Goal: Task Accomplishment & Management: Manage account settings

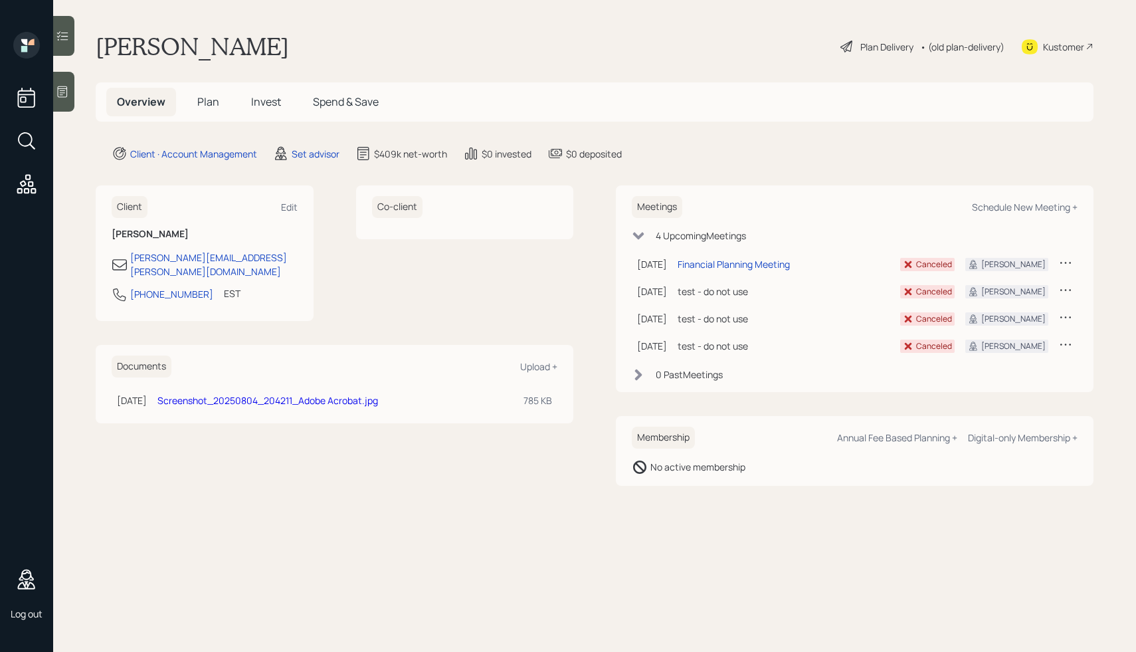
click at [715, 166] on main "Theresa Silvestro Plan Delivery • (old plan-delivery) Kustomer Overview Plan In…" at bounding box center [594, 326] width 1083 height 652
click at [997, 213] on div "Schedule New Meeting +" at bounding box center [1025, 207] width 106 height 13
select select "round-robin"
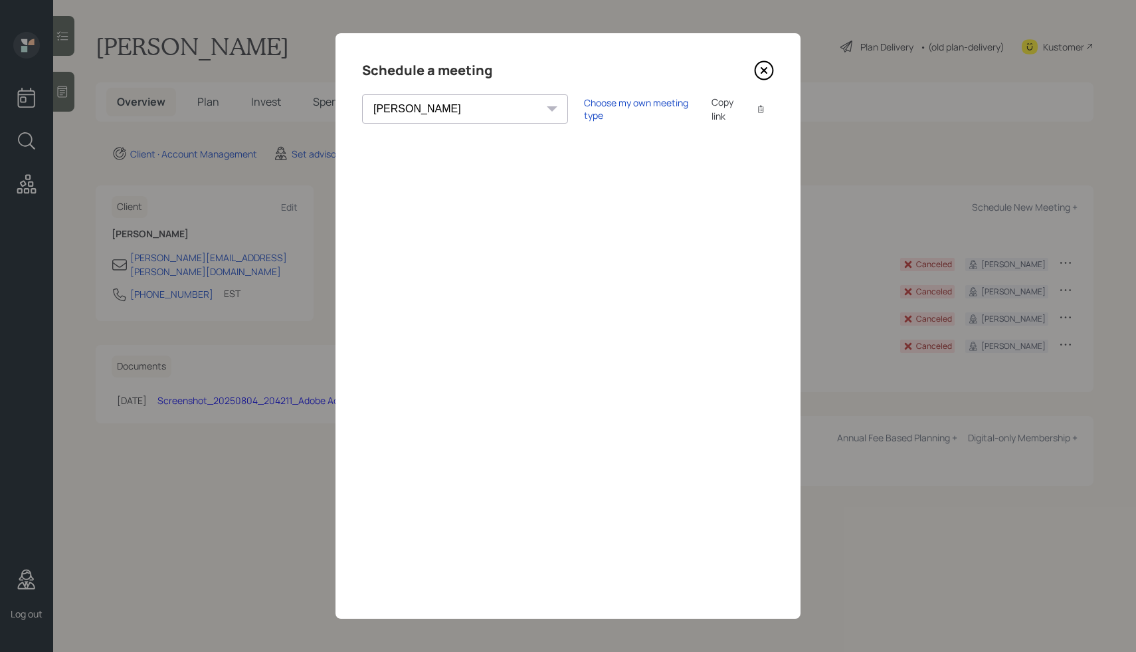
click at [452, 101] on select "Theresa Spinello Matthew Burke Aleksandra Szegda Eitan Bar-David Ian Yamey Trev…" at bounding box center [465, 108] width 206 height 29
click at [584, 112] on div "Choose my own meeting type" at bounding box center [640, 108] width 112 height 25
click at [438, 106] on select "Theresa Spinello Matthew Burke Aleksandra Szegda Eitan Bar-David Ian Yamey Trev…" at bounding box center [476, 108] width 229 height 29
click at [607, 108] on div "Use meeting type for lifecycle stage" at bounding box center [683, 109] width 153 height 13
click at [454, 110] on select "Theresa Spinello Matthew Burke Aleksandra Szegda Eitan Bar-David Ian Yamey Trev…" at bounding box center [465, 108] width 206 height 29
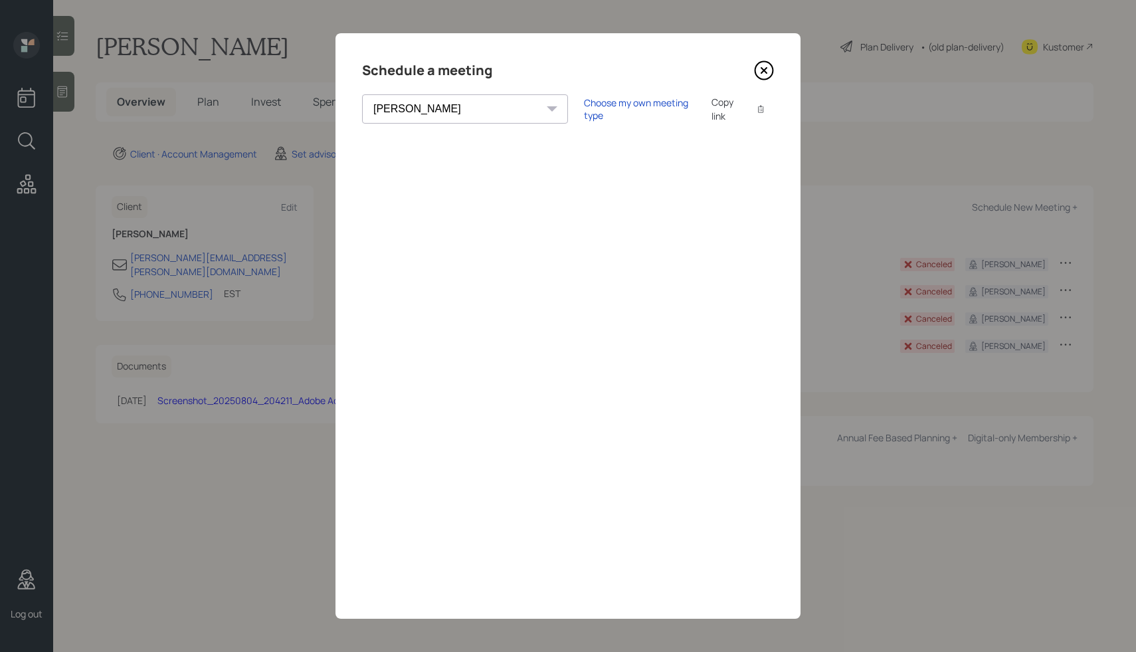
click at [765, 74] on icon at bounding box center [764, 70] width 20 height 20
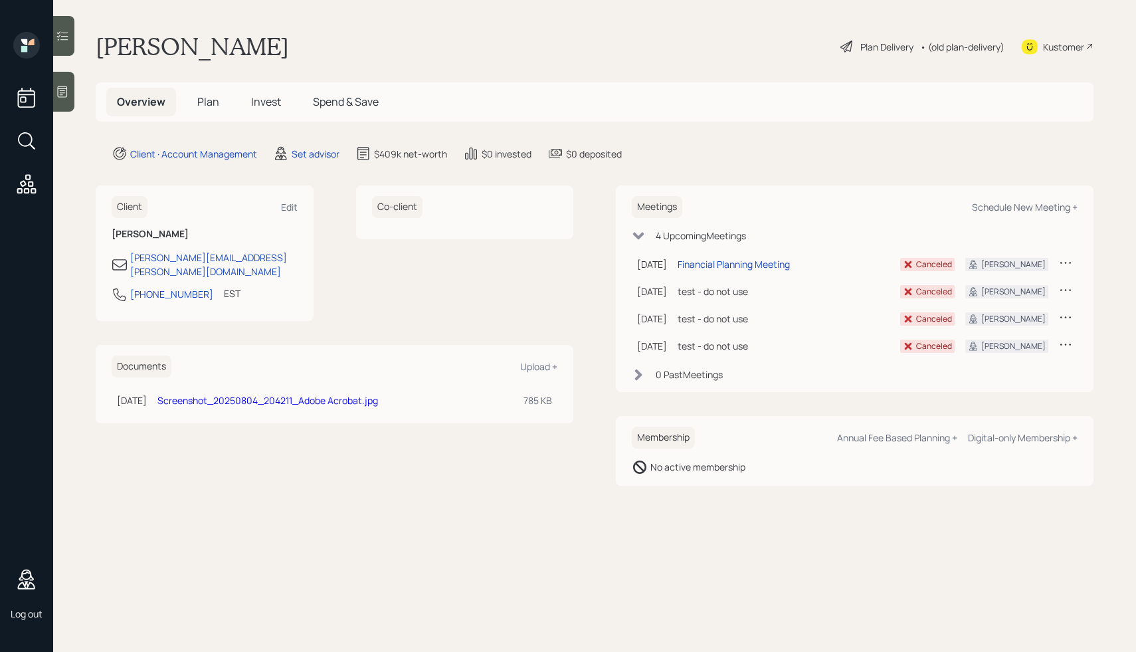
click at [201, 112] on h5 "Plan" at bounding box center [208, 102] width 43 height 29
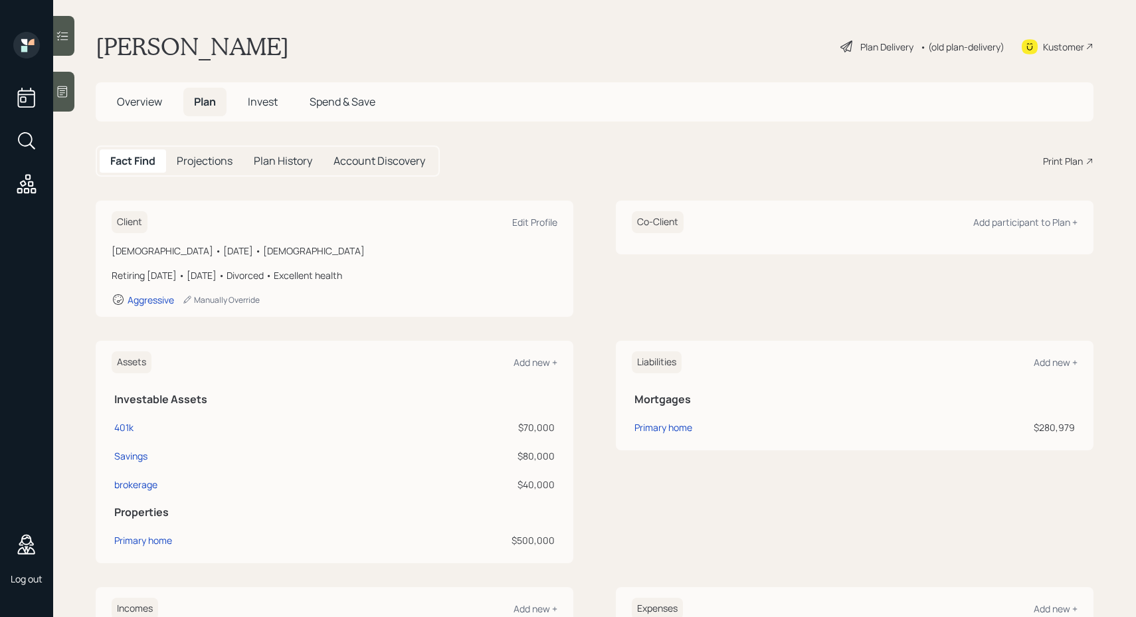
click at [124, 108] on span "Overview" at bounding box center [139, 101] width 45 height 15
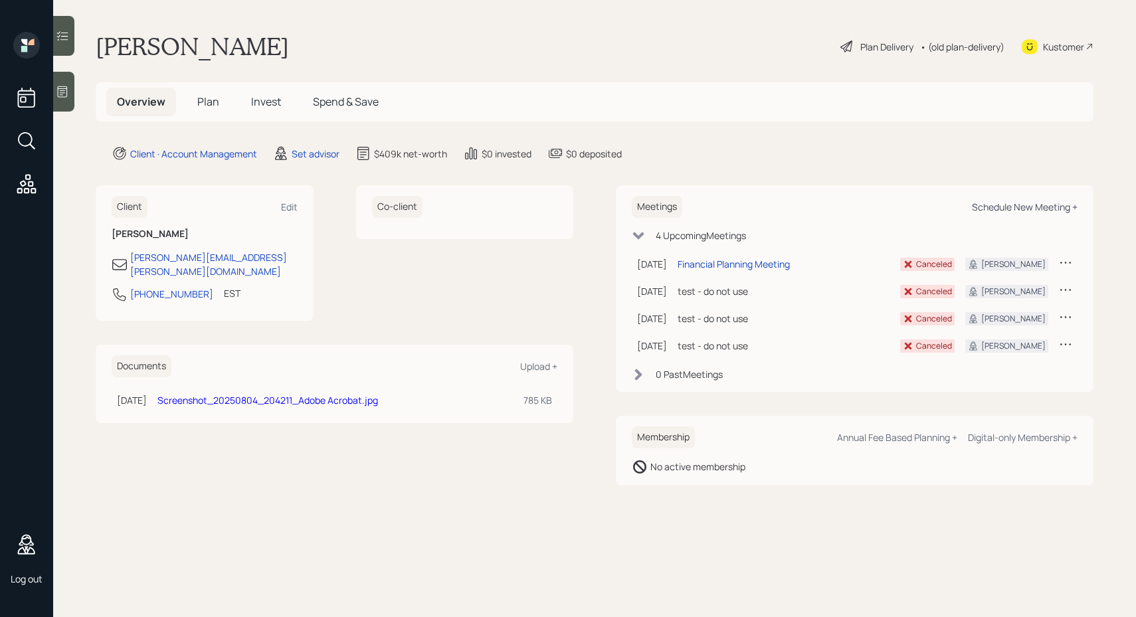
click at [1028, 207] on div "Schedule New Meeting +" at bounding box center [1025, 207] width 106 height 13
select select "round-robin"
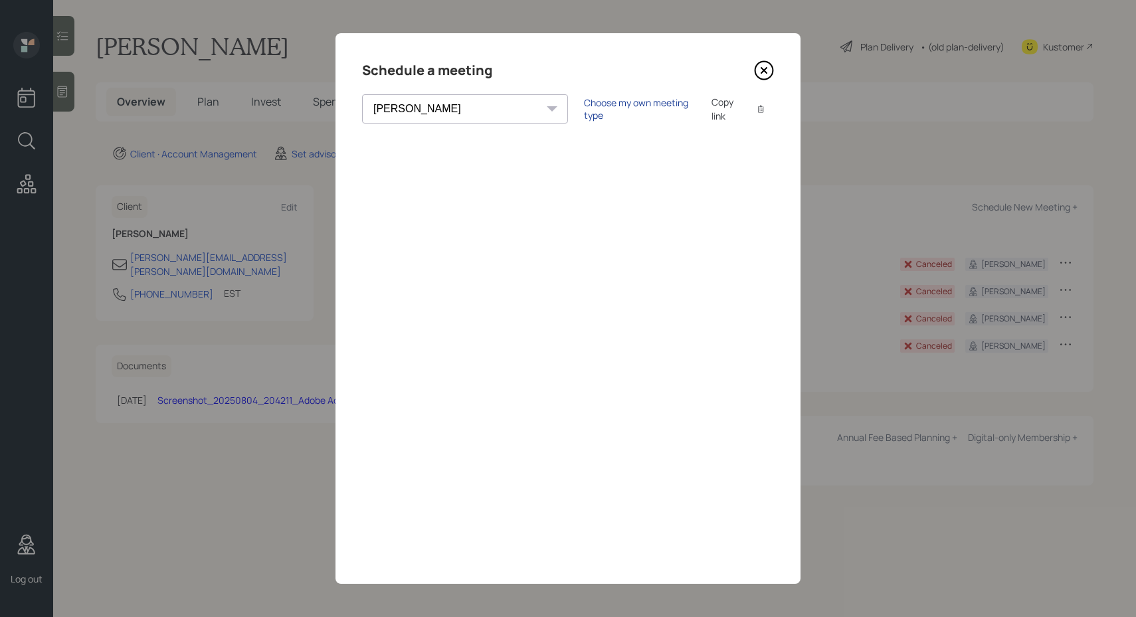
click at [584, 110] on div "Choose my own meeting type" at bounding box center [640, 108] width 112 height 25
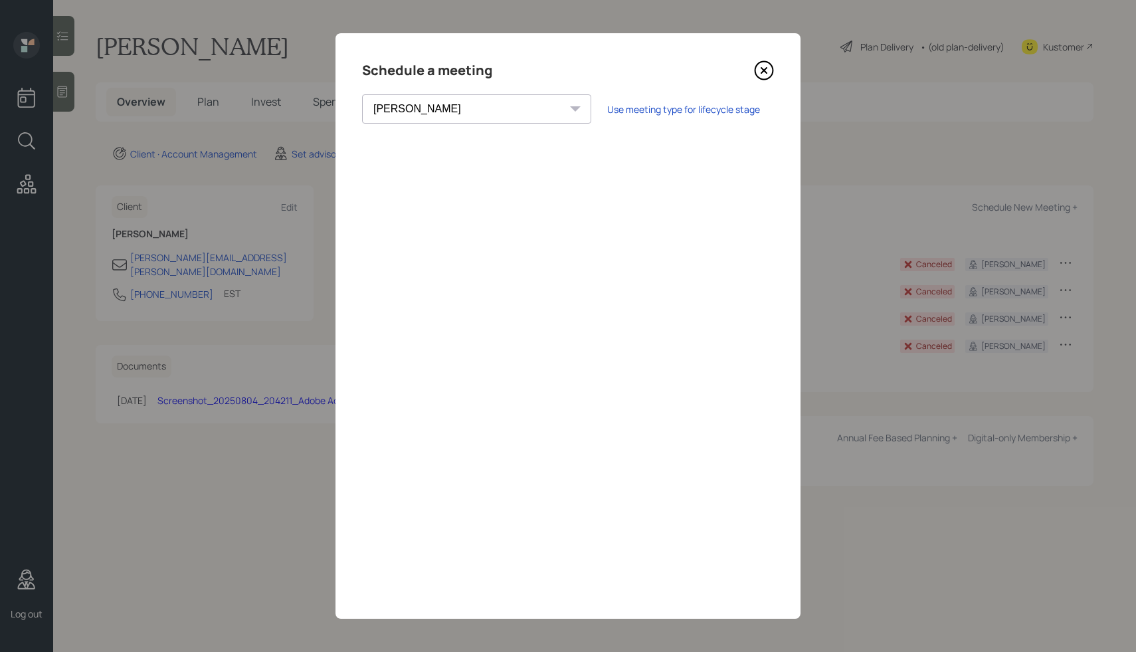
click at [770, 65] on icon at bounding box center [764, 70] width 20 height 20
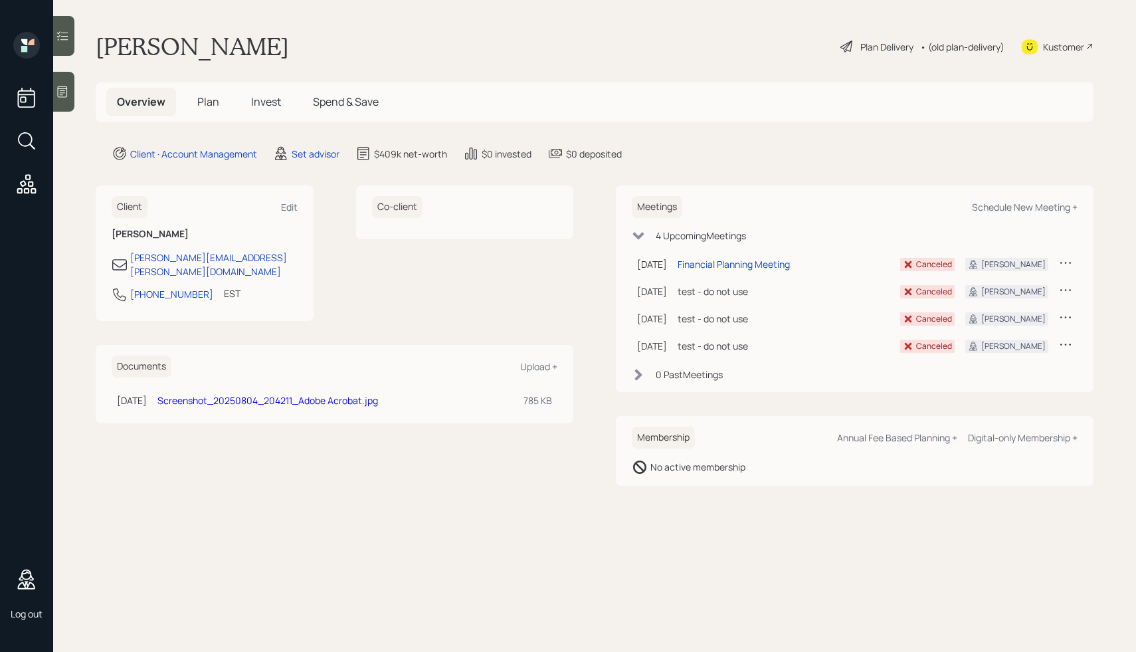
click at [286, 53] on div "Theresa Silvestro Plan Delivery • (old plan-delivery) Kustomer" at bounding box center [595, 46] width 998 height 29
click at [808, 204] on div "Meetings Schedule New Meeting +" at bounding box center [855, 207] width 446 height 22
click at [583, 382] on div "Client Edit Theresa Silvestro theresa.silvestro@gmail.com 347-524-3600 EST Curr…" at bounding box center [595, 335] width 998 height 300
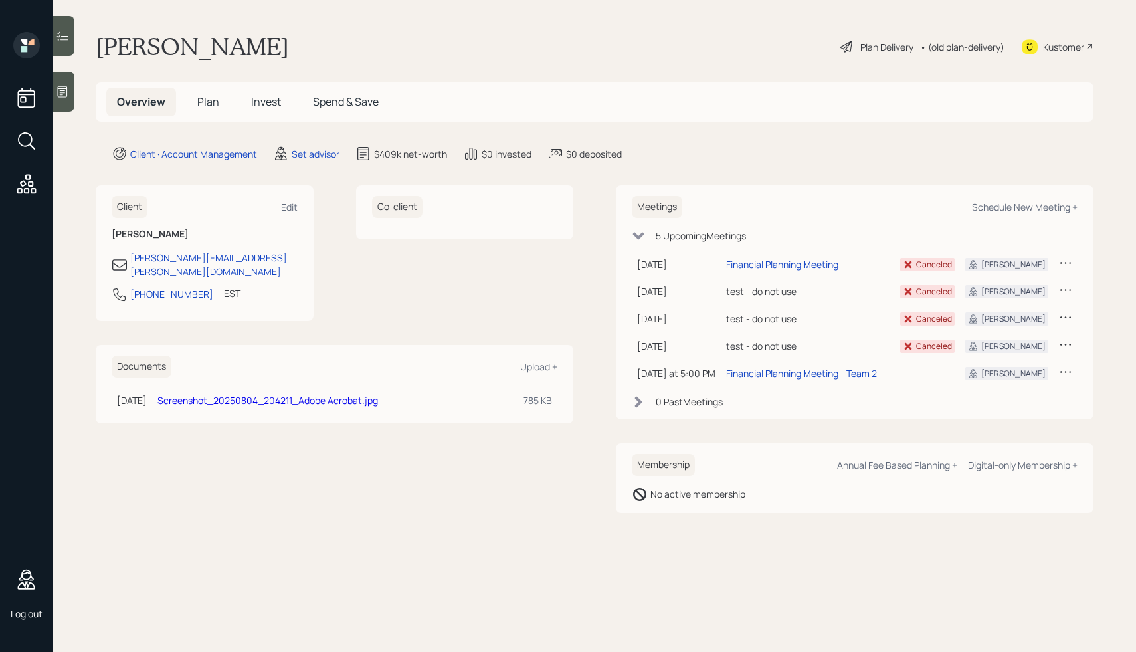
click at [1074, 371] on td at bounding box center [1065, 372] width 24 height 27
click at [1059, 371] on icon at bounding box center [1065, 371] width 13 height 13
click at [830, 409] on div "Meetings Schedule New Meeting + 5 Upcoming Meeting s Sep 11, 2025 Thursday, Sep…" at bounding box center [855, 302] width 478 height 234
click at [797, 376] on div "Financial Planning Meeting - Team 2" at bounding box center [801, 373] width 151 height 14
click at [1069, 373] on icon at bounding box center [1065, 371] width 13 height 13
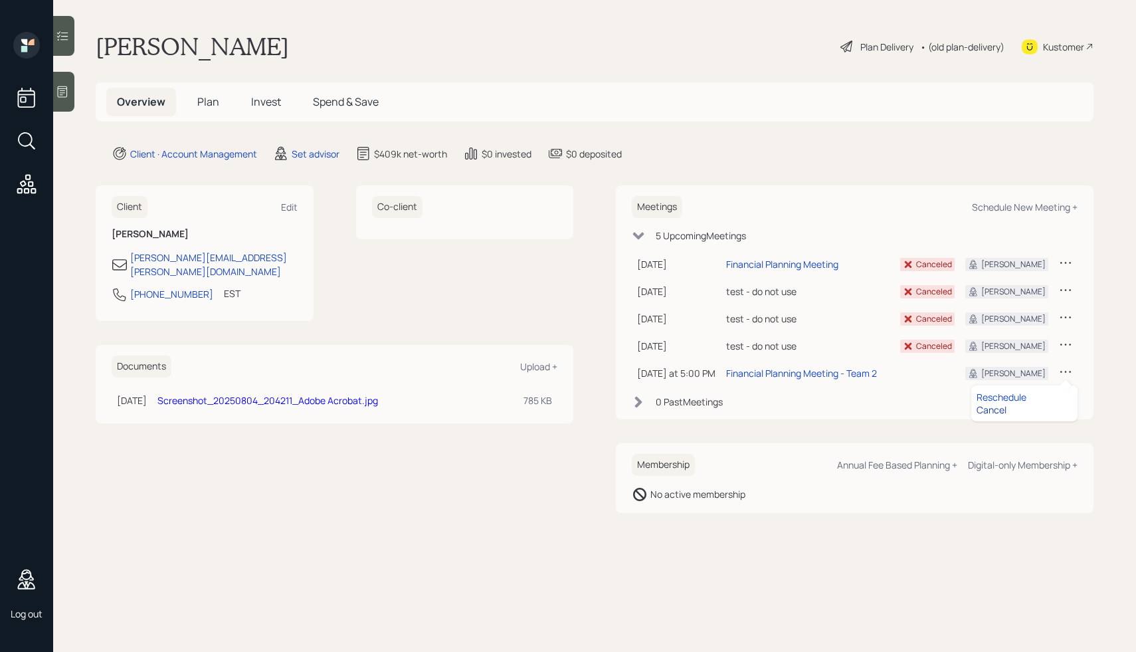
click at [986, 413] on div "Cancel" at bounding box center [1024, 409] width 96 height 13
click at [1029, 207] on div "Schedule New Meeting +" at bounding box center [1025, 207] width 106 height 13
select select "round-robin"
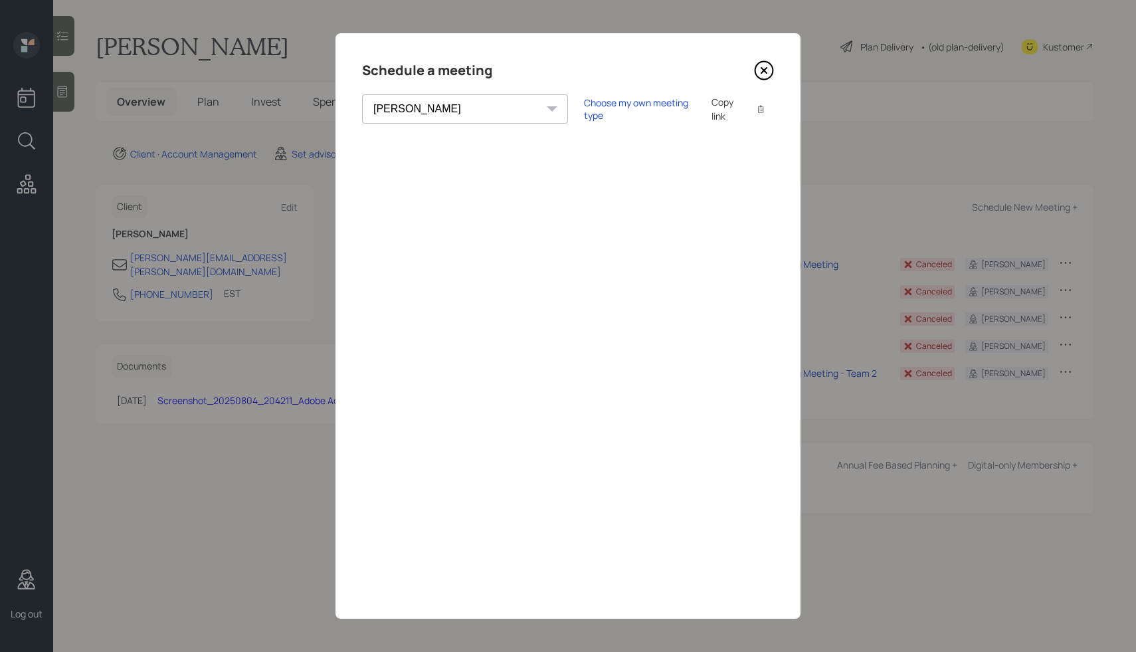
click at [765, 62] on icon at bounding box center [764, 70] width 20 height 20
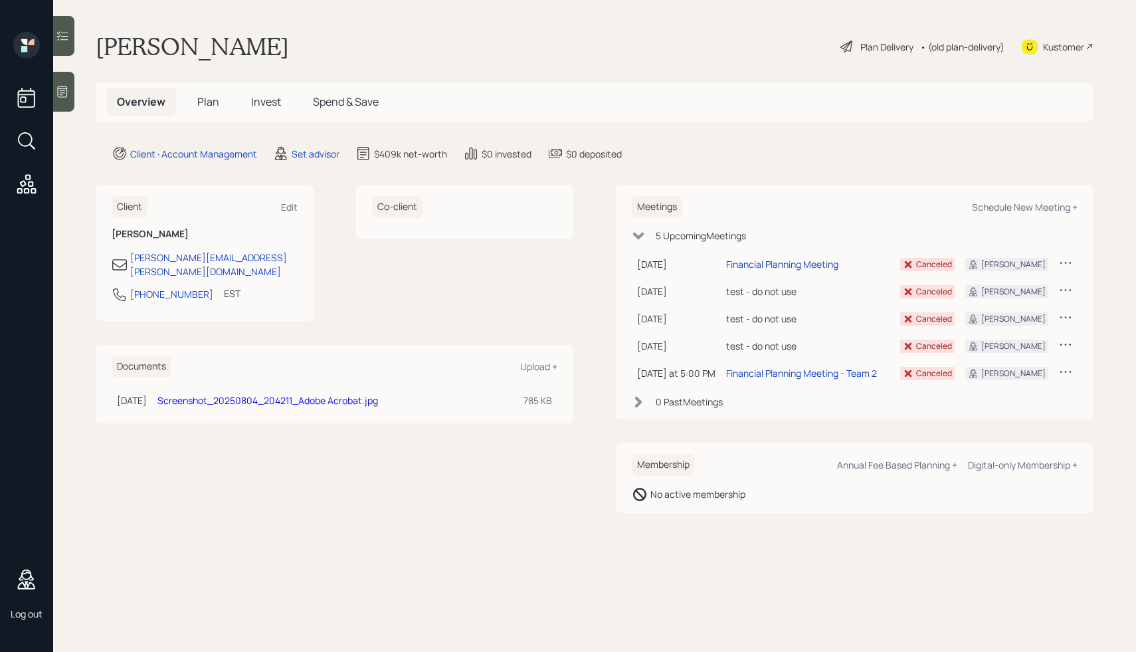
click at [828, 155] on div "Client · Account Management Set advisor $409k net-worth $0 invested $0 deposited" at bounding box center [603, 153] width 982 height 16
click at [1020, 208] on div "Schedule New Meeting +" at bounding box center [1025, 207] width 106 height 13
select select "round-robin"
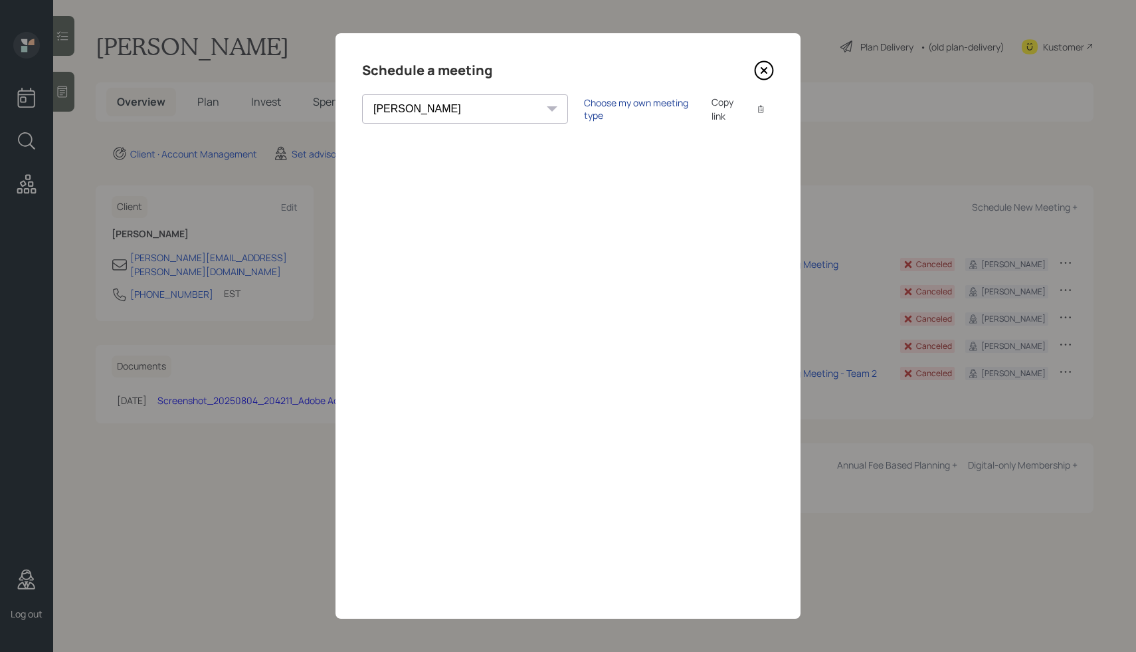
click at [584, 106] on div "Choose my own meeting type" at bounding box center [640, 108] width 112 height 25
click at [770, 68] on icon at bounding box center [764, 70] width 20 height 20
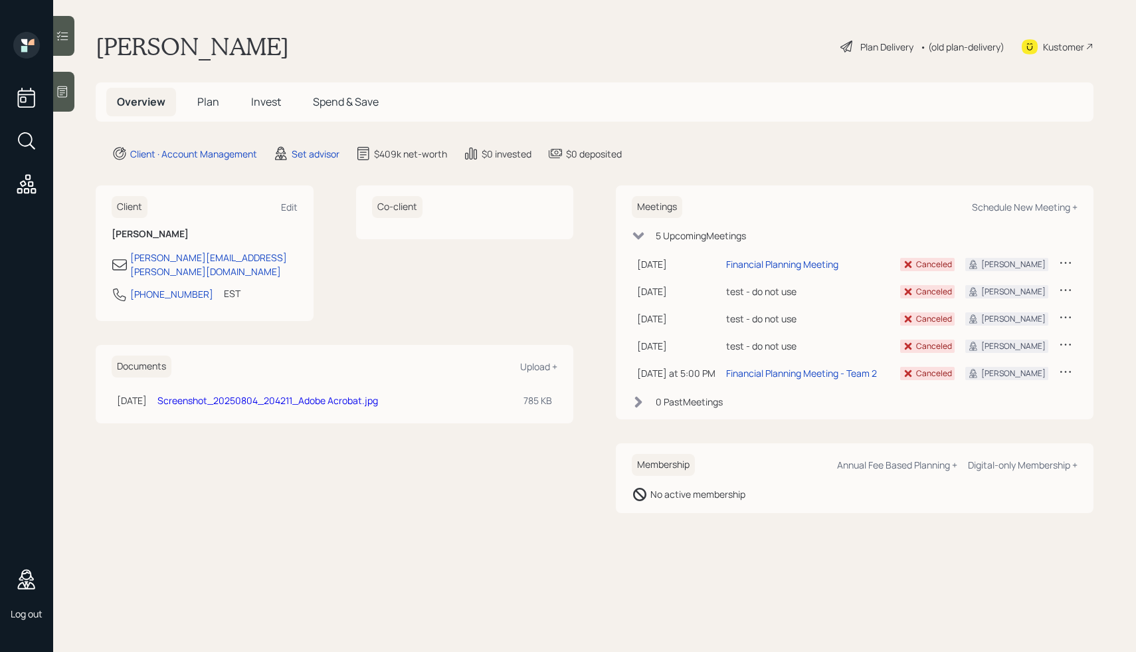
click at [1010, 197] on div "Meetings Schedule New Meeting +" at bounding box center [855, 207] width 446 height 22
click at [992, 207] on div "Schedule New Meeting +" at bounding box center [1025, 207] width 106 height 13
select select "round-robin"
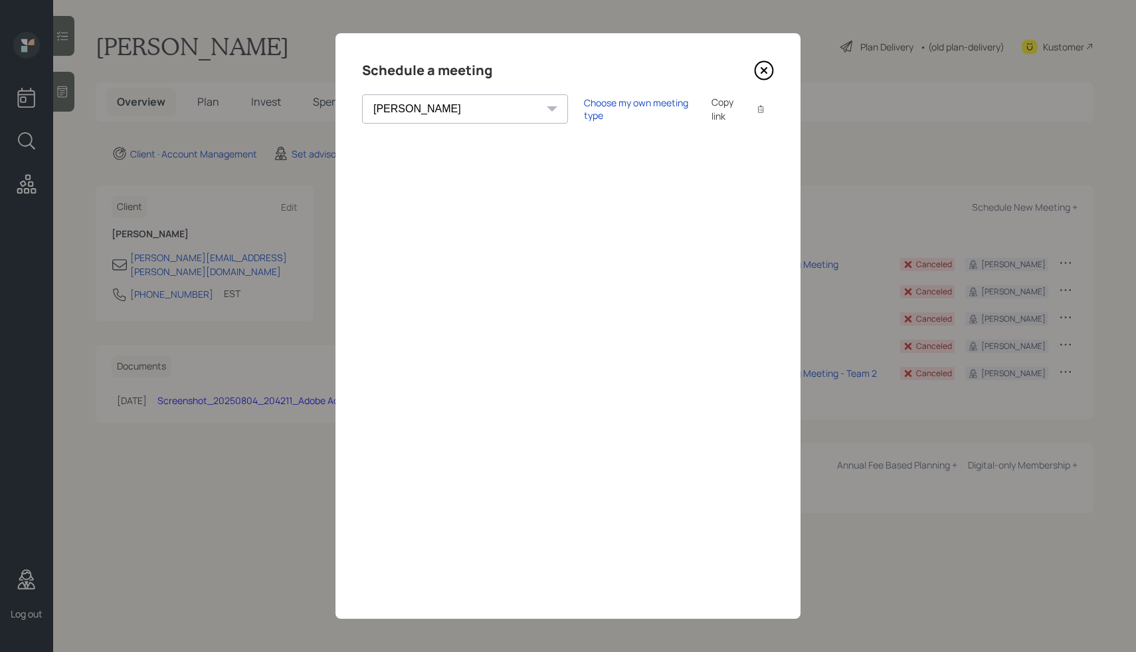
click at [584, 120] on div "Choose my own meeting type Copy link Copy text" at bounding box center [679, 109] width 190 height 28
click at [584, 110] on div "Choose my own meeting type" at bounding box center [640, 108] width 112 height 25
click at [765, 68] on icon at bounding box center [763, 70] width 5 height 5
